Goal: Communication & Community: Answer question/provide support

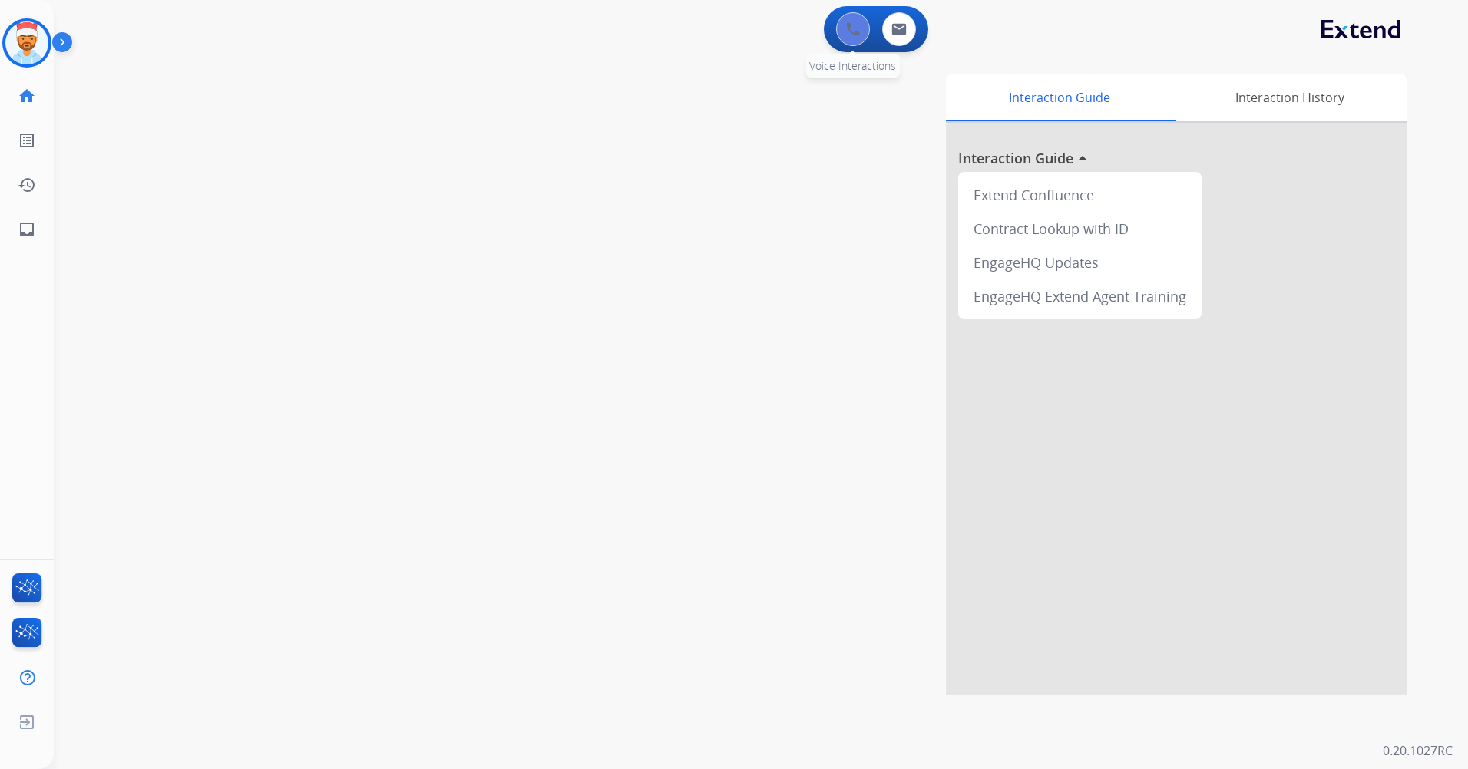
click at [862, 40] on button at bounding box center [853, 29] width 34 height 34
click at [845, 25] on button at bounding box center [853, 29] width 34 height 34
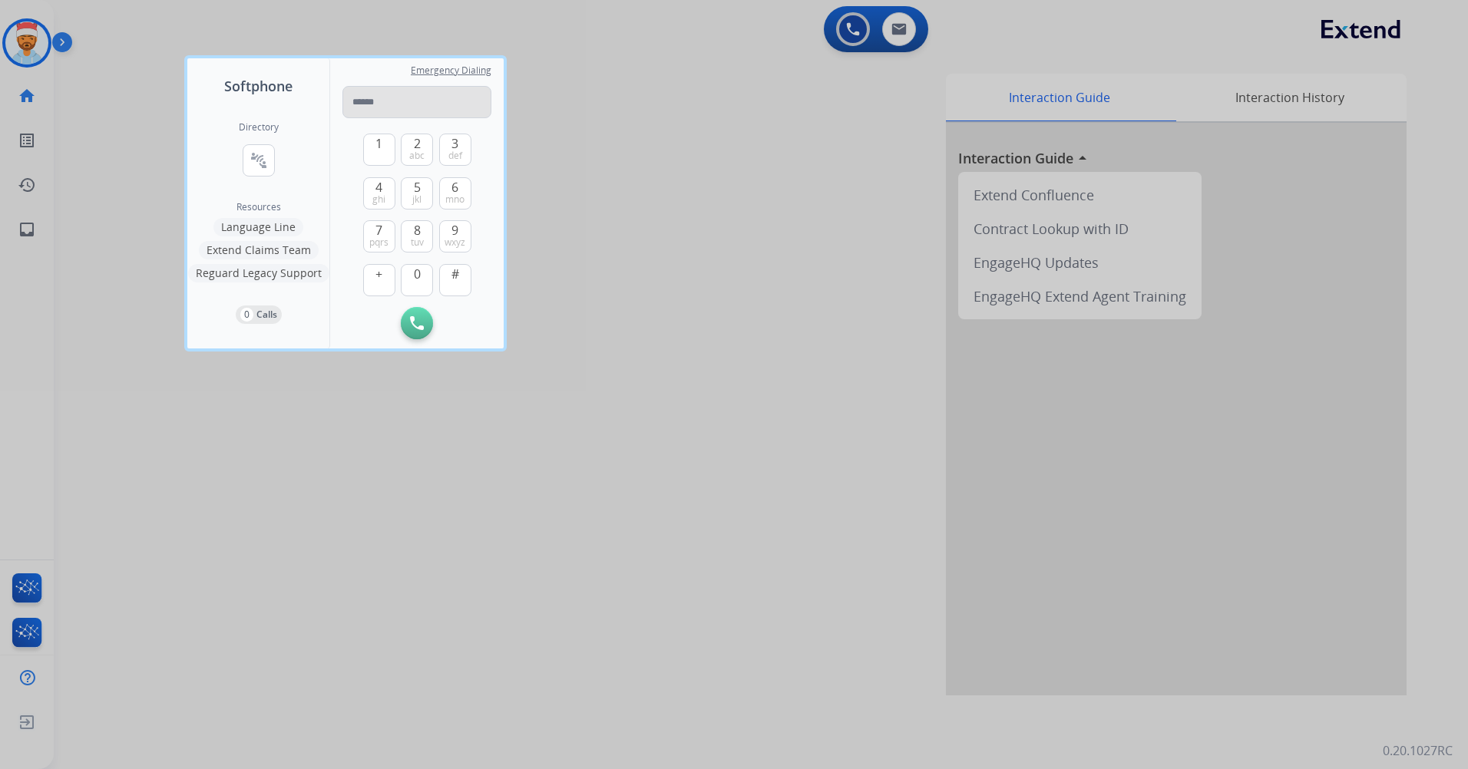
click at [379, 100] on input "tel" at bounding box center [416, 102] width 149 height 32
click at [457, 184] on span "6" at bounding box center [455, 187] width 7 height 18
click at [449, 190] on button "6 mno" at bounding box center [455, 193] width 32 height 32
click at [379, 154] on button "1" at bounding box center [379, 150] width 32 height 32
click at [423, 238] on span "tuv" at bounding box center [417, 243] width 13 height 12
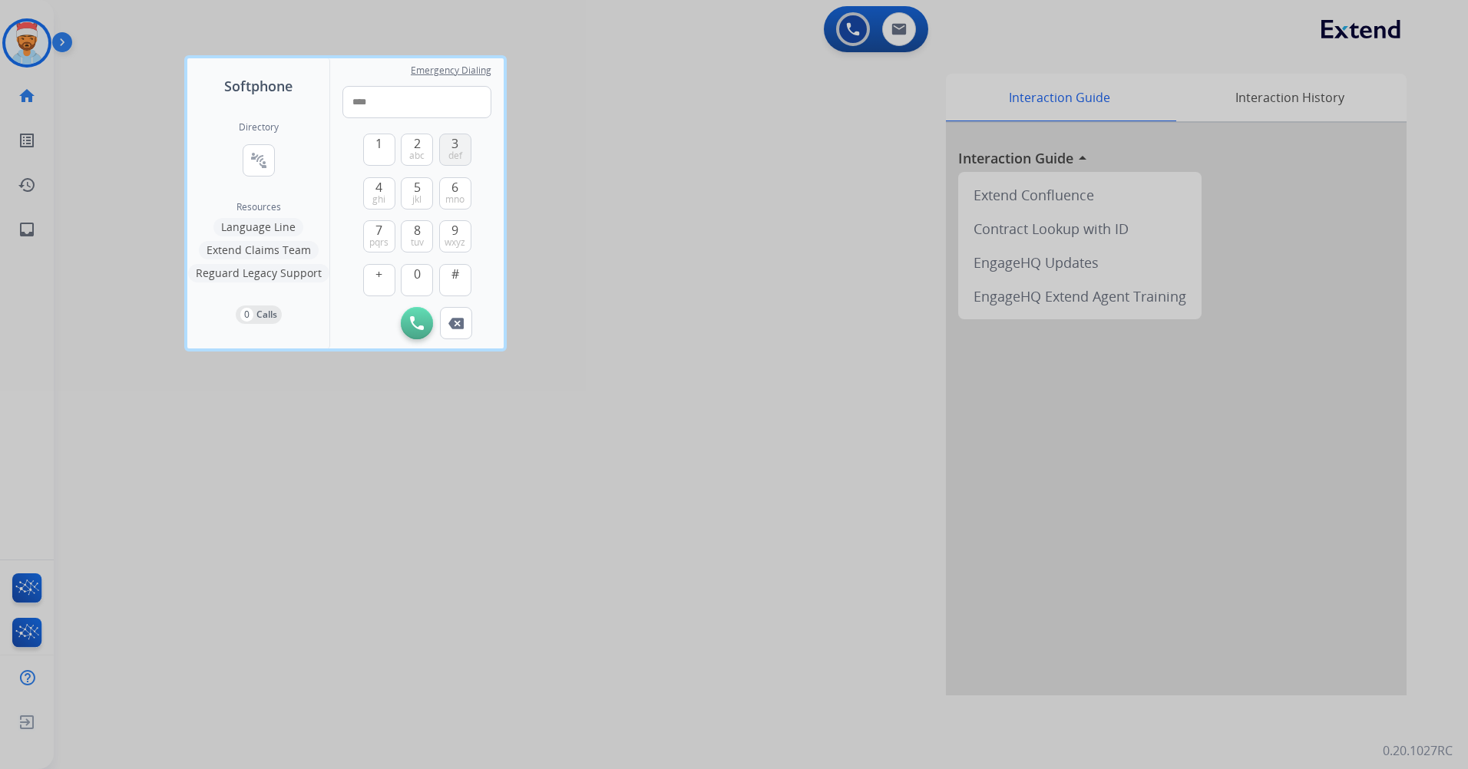
click at [457, 154] on span "def" at bounding box center [455, 156] width 14 height 12
click at [450, 233] on button "9 wxyz" at bounding box center [455, 236] width 32 height 32
click at [390, 230] on button "7 pqrs" at bounding box center [379, 236] width 32 height 32
click at [389, 137] on button "1" at bounding box center [379, 150] width 32 height 32
drag, startPoint x: 410, startPoint y: 277, endPoint x: 416, endPoint y: 264, distance: 14.4
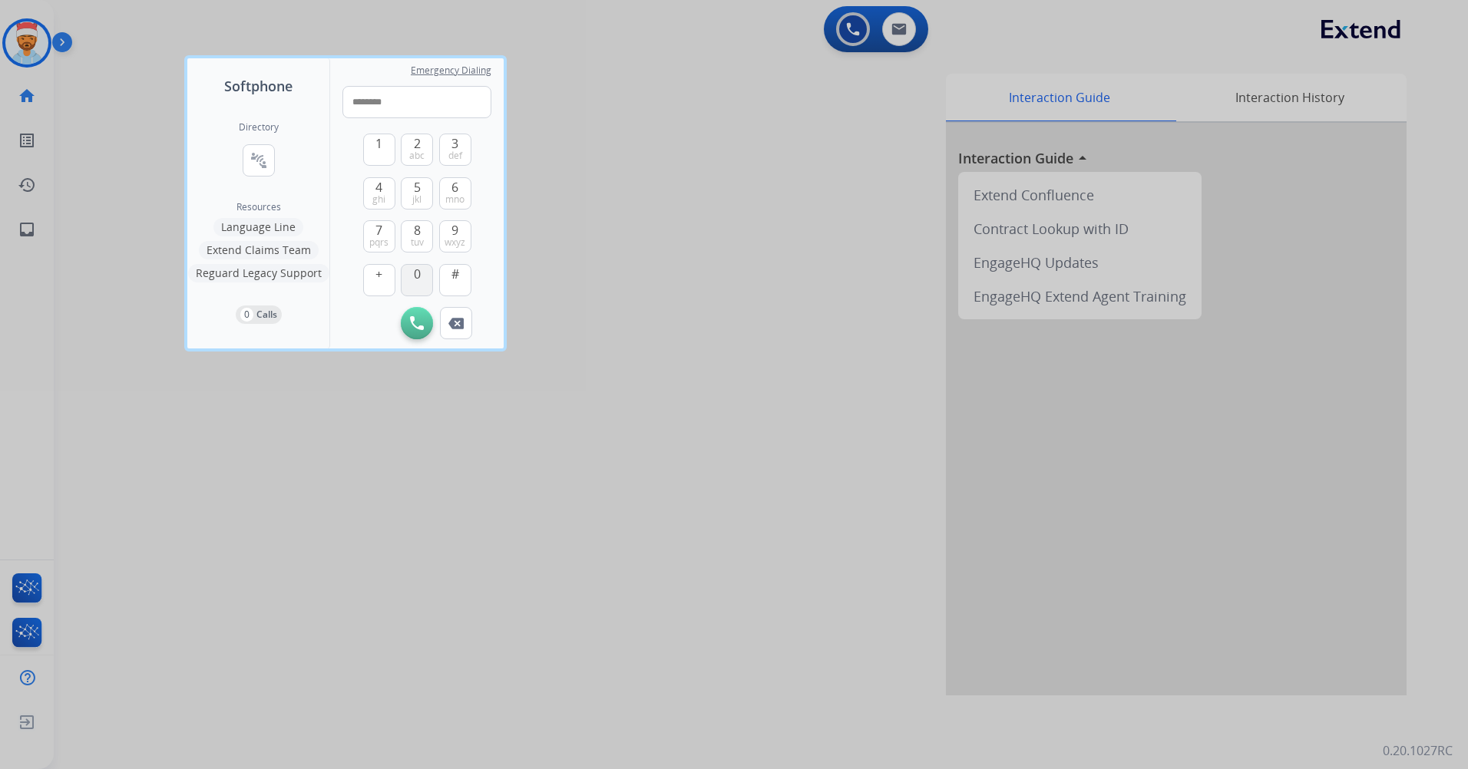
click at [411, 277] on button "0" at bounding box center [417, 280] width 32 height 32
click at [402, 150] on button "2 abc" at bounding box center [417, 150] width 32 height 32
type input "**********"
click at [411, 327] on img at bounding box center [417, 323] width 14 height 14
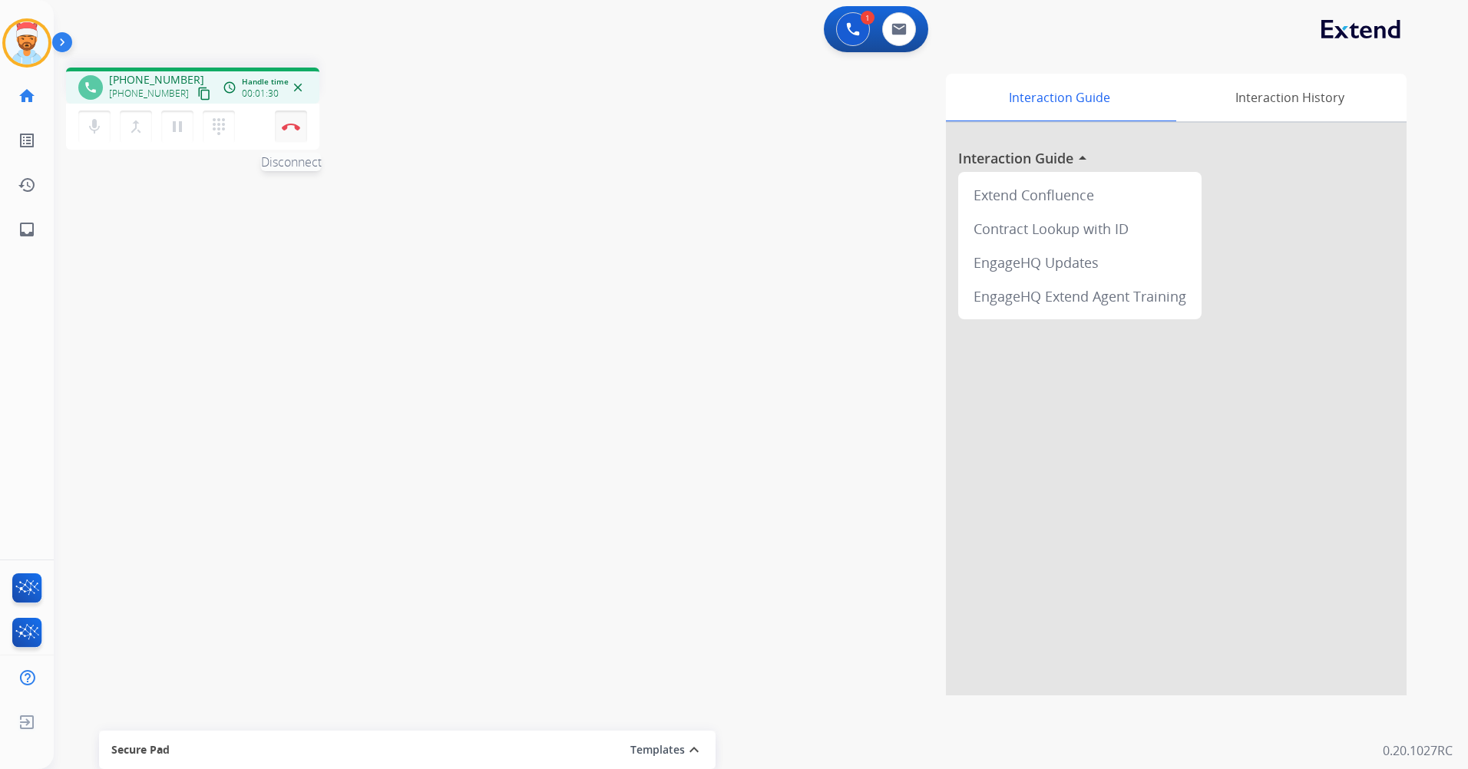
click at [299, 138] on button "Disconnect" at bounding box center [291, 127] width 32 height 32
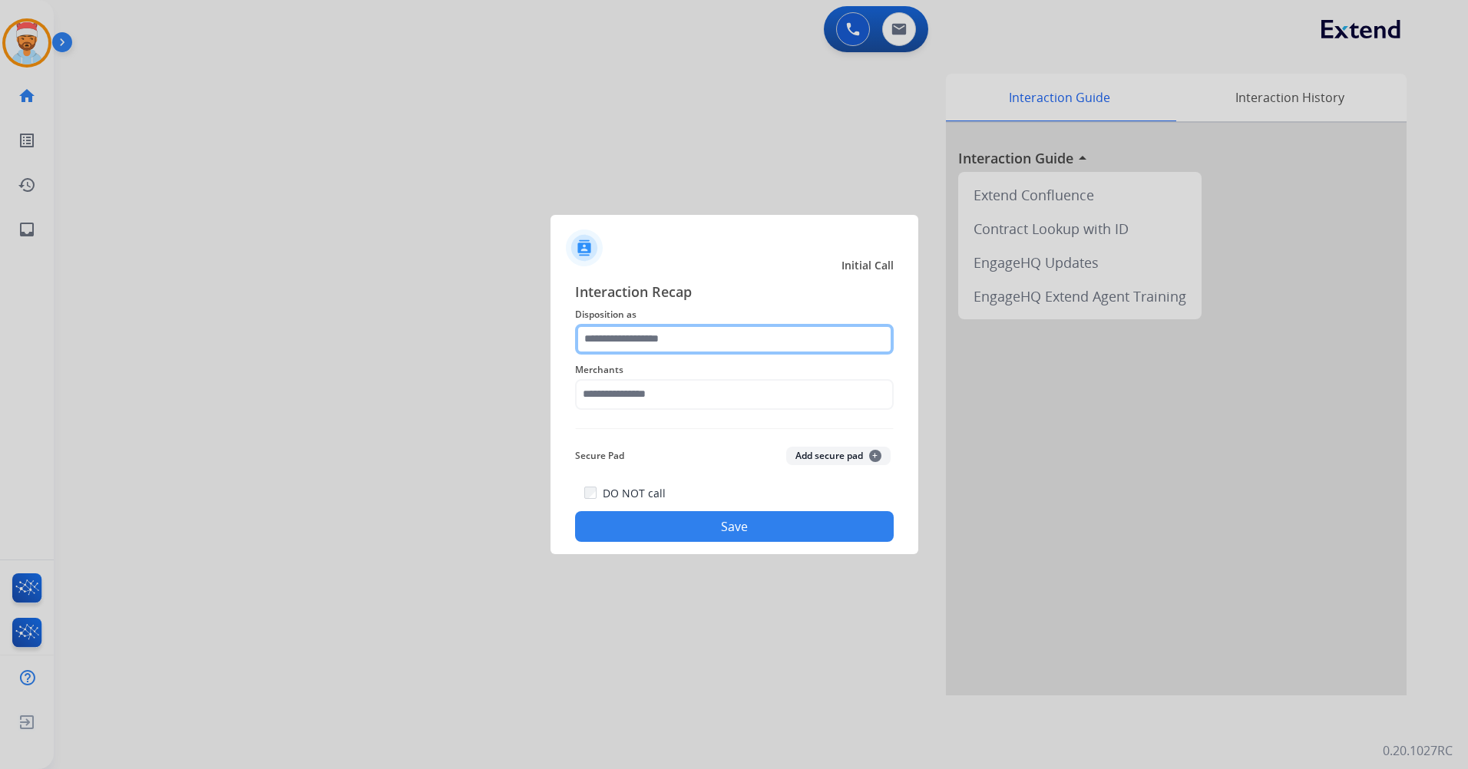
click at [660, 341] on input "text" at bounding box center [734, 339] width 319 height 31
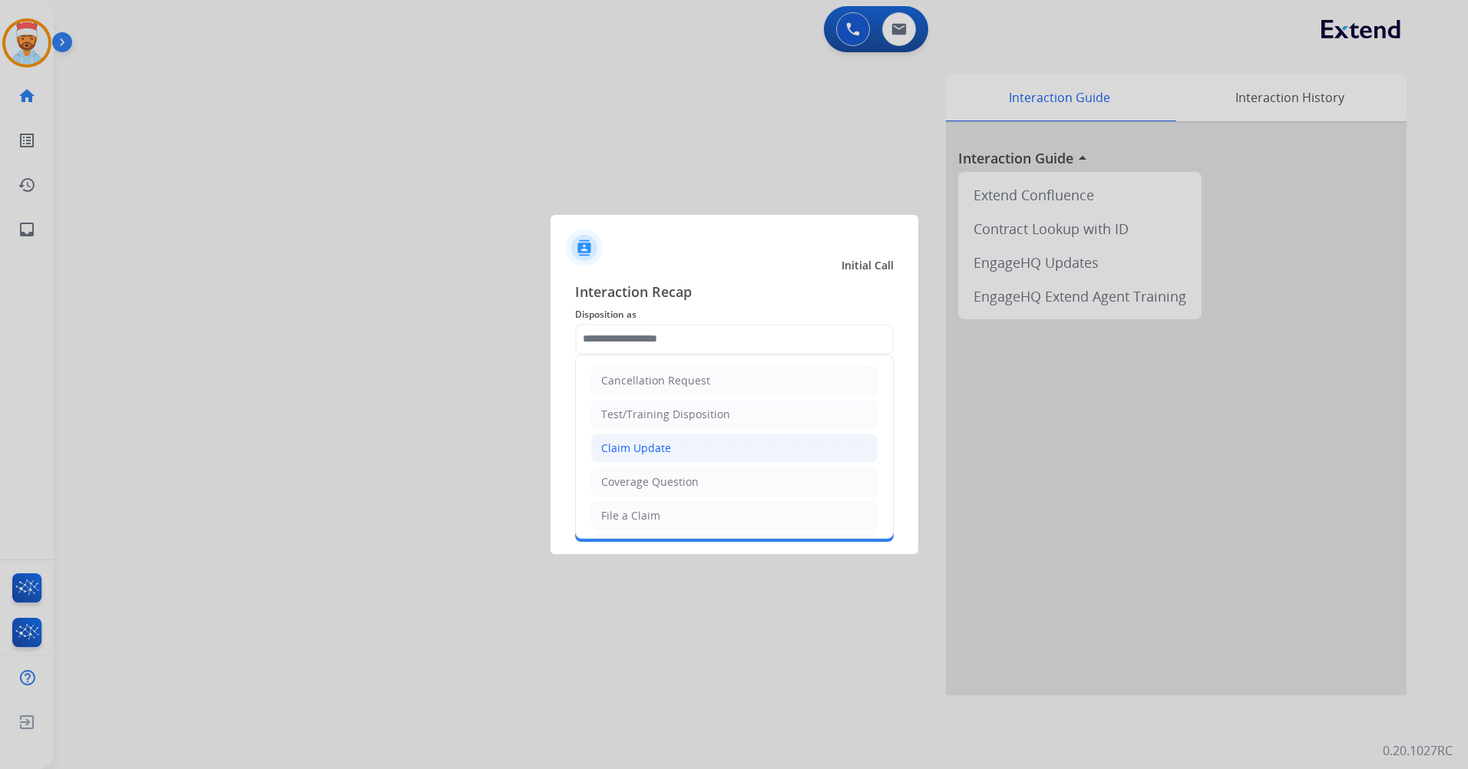
click at [647, 452] on div "Claim Update" at bounding box center [636, 448] width 70 height 15
type input "**********"
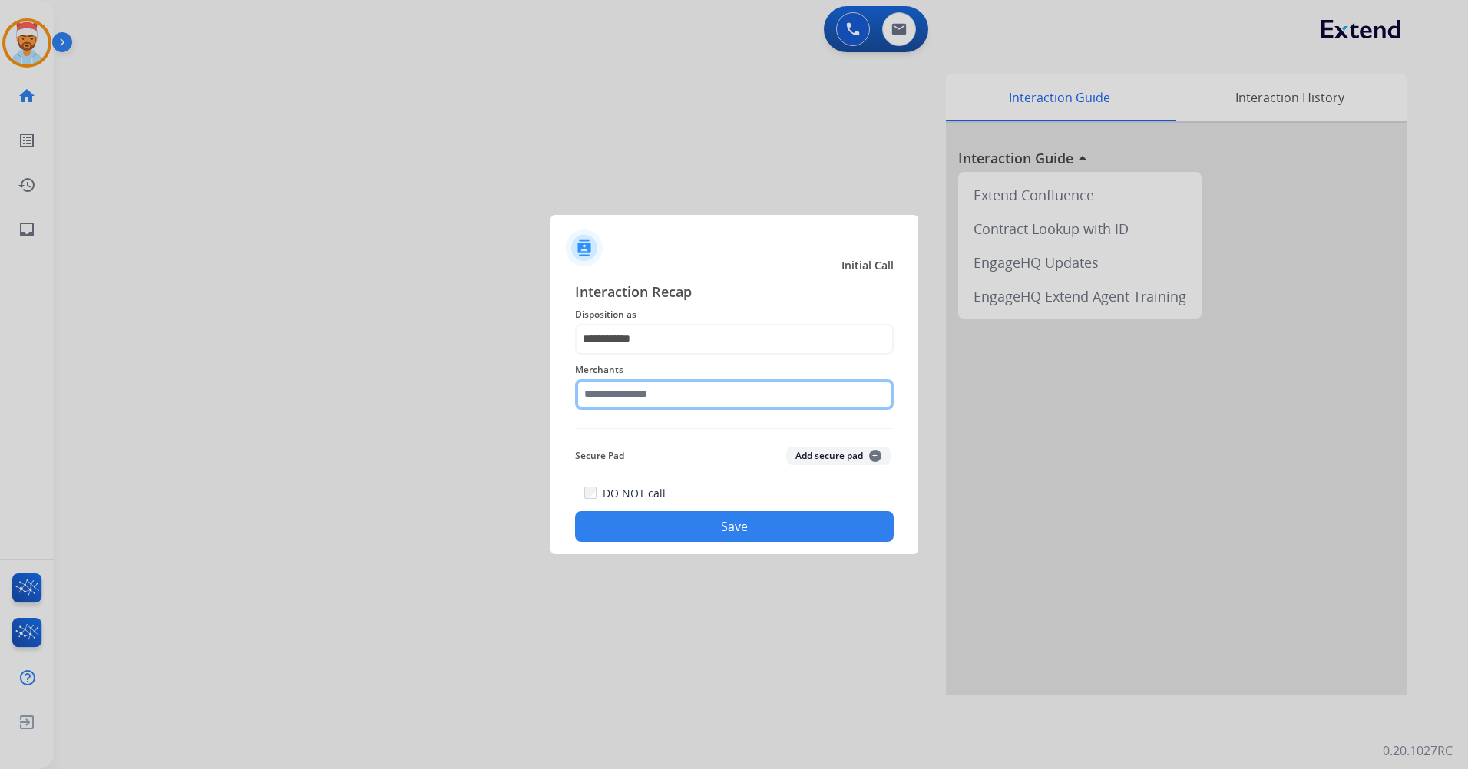
click at [694, 396] on input "text" at bounding box center [734, 394] width 319 height 31
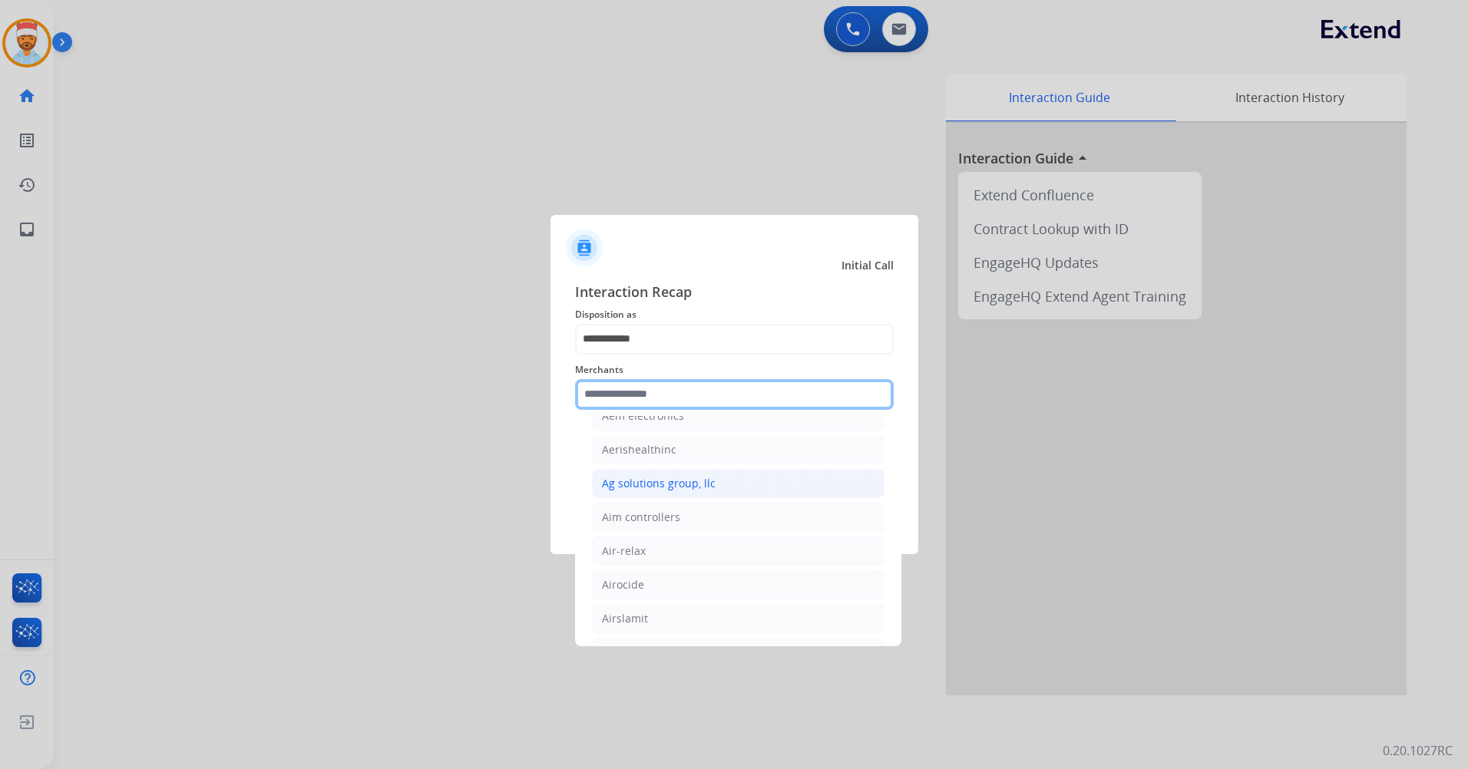
scroll to position [691, 0]
type input "*"
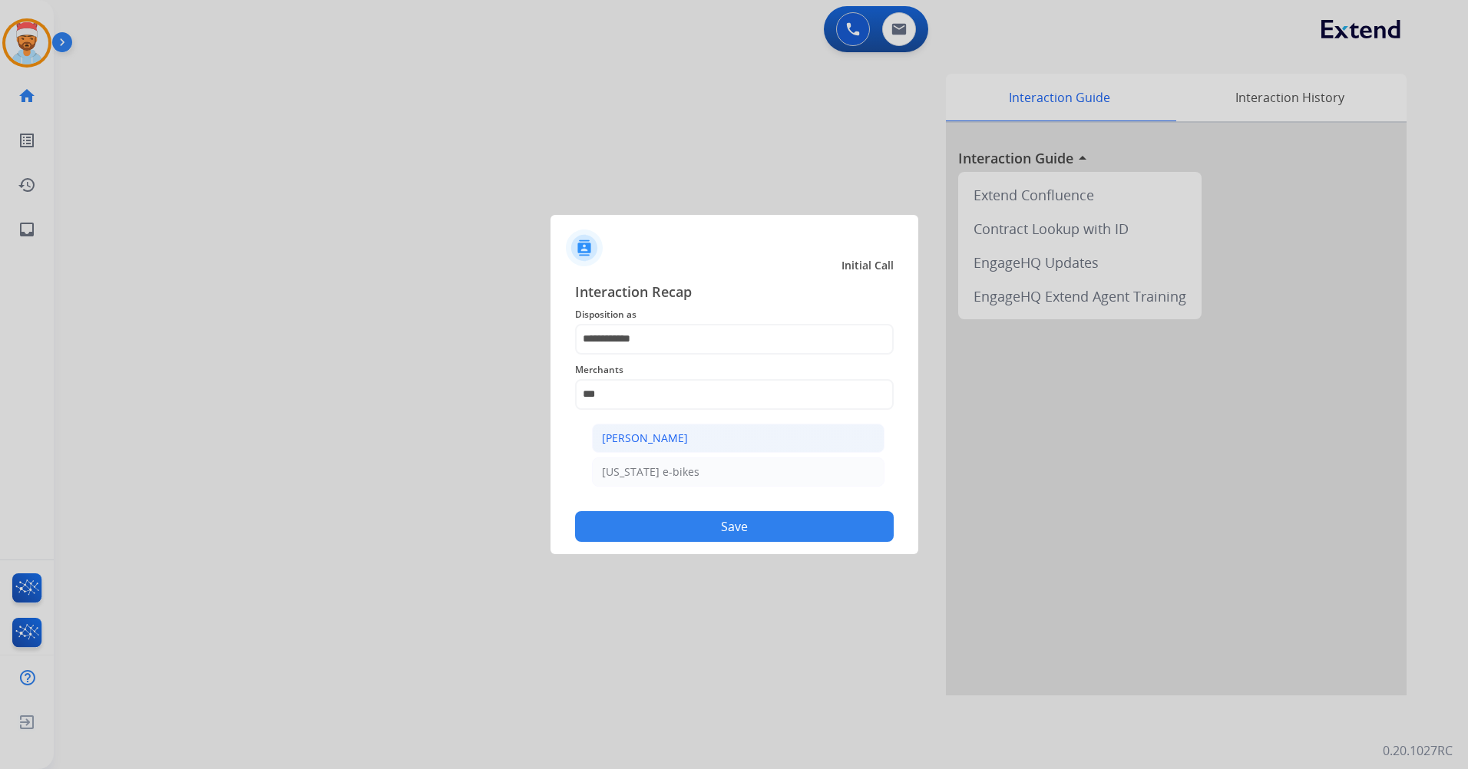
click at [636, 436] on div "[PERSON_NAME]" at bounding box center [645, 438] width 86 height 15
type input "**********"
click at [692, 527] on button "Save" at bounding box center [734, 526] width 319 height 31
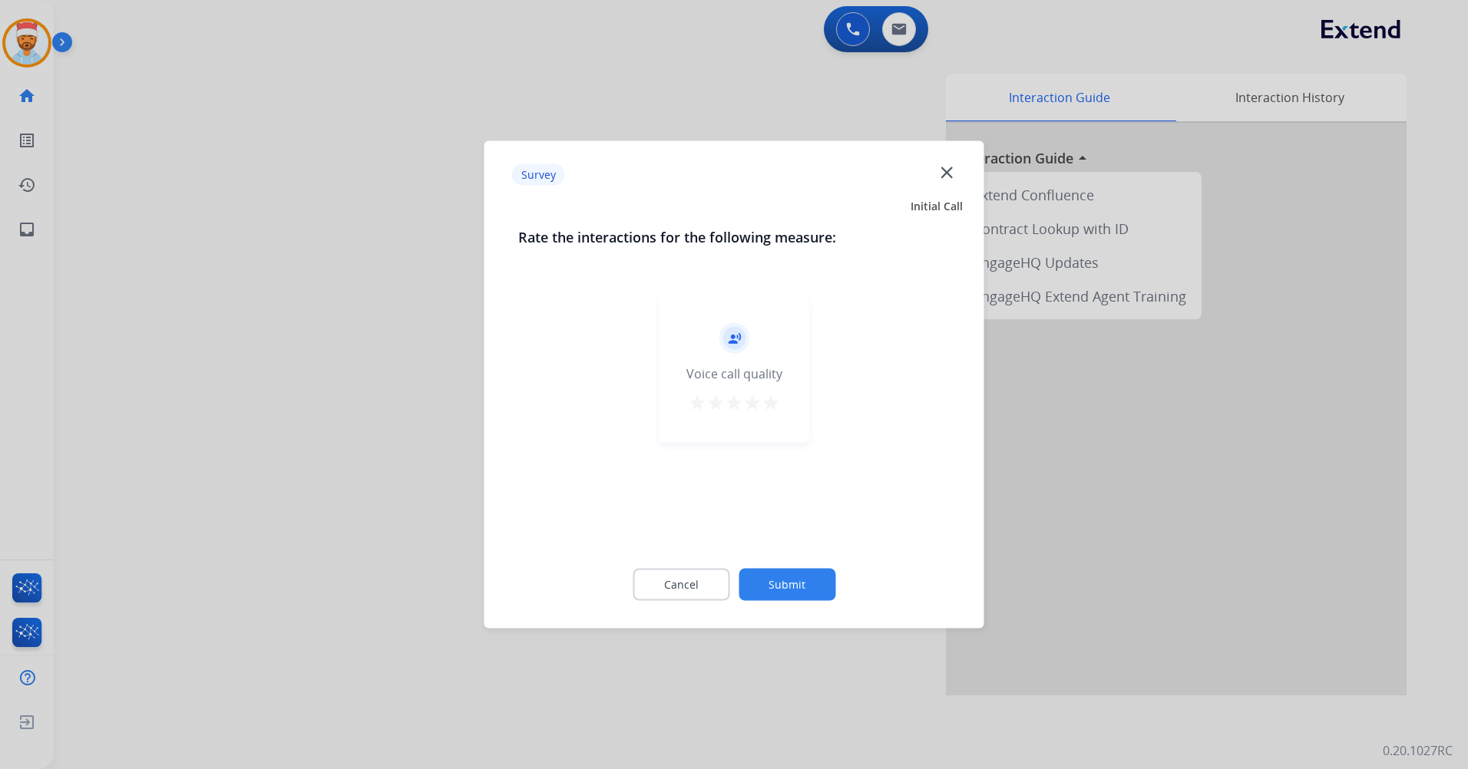
drag, startPoint x: 772, startPoint y: 399, endPoint x: 786, endPoint y: 442, distance: 44.4
click at [771, 399] on mat-icon "star" at bounding box center [771, 403] width 18 height 18
drag, startPoint x: 781, startPoint y: 591, endPoint x: 796, endPoint y: 542, distance: 51.3
click at [782, 591] on button "Submit" at bounding box center [787, 585] width 97 height 32
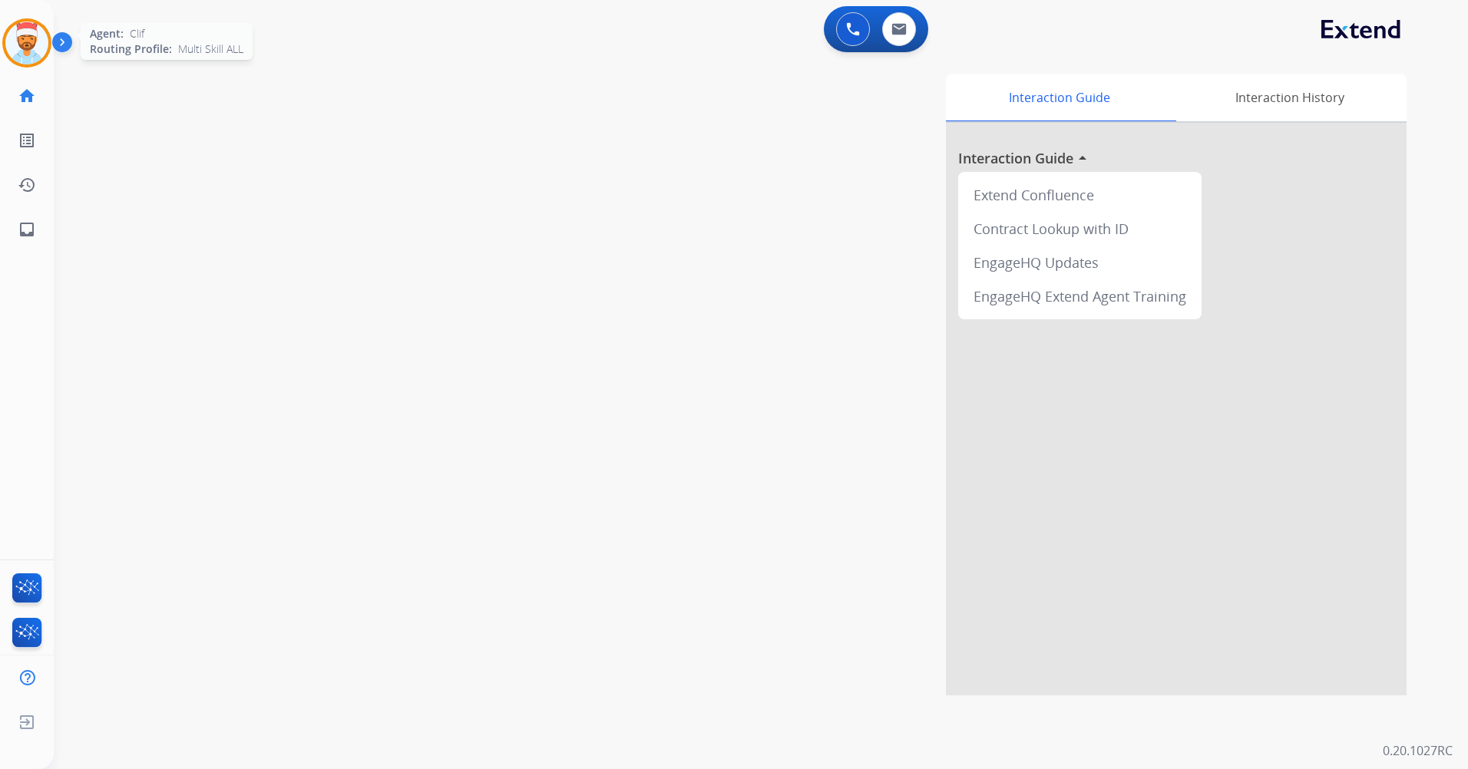
drag, startPoint x: 22, startPoint y: 40, endPoint x: 28, endPoint y: 54, distance: 15.5
click at [23, 40] on img at bounding box center [26, 43] width 43 height 43
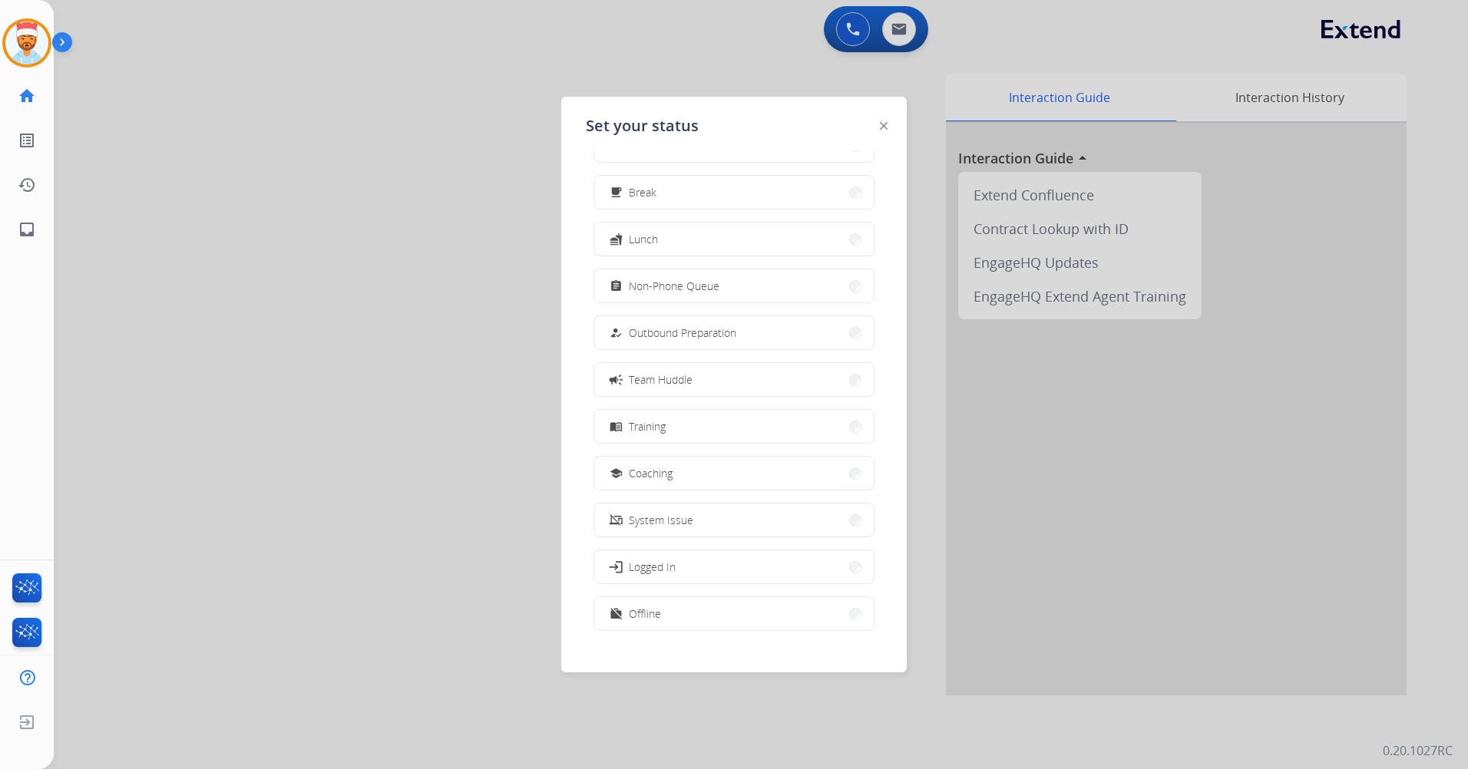
scroll to position [51, 0]
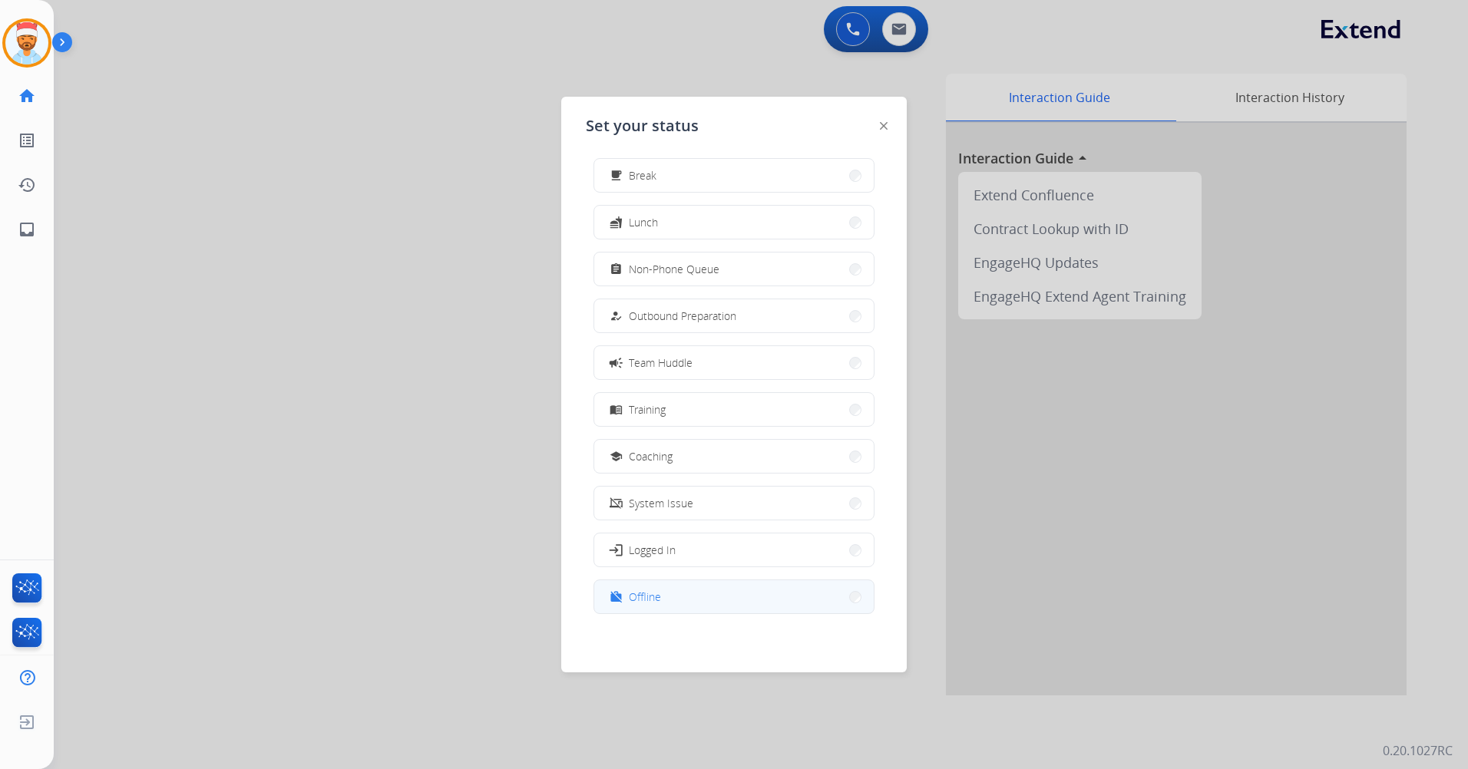
click at [703, 597] on button "work_off Offline" at bounding box center [734, 597] width 280 height 33
